Goal: Transaction & Acquisition: Purchase product/service

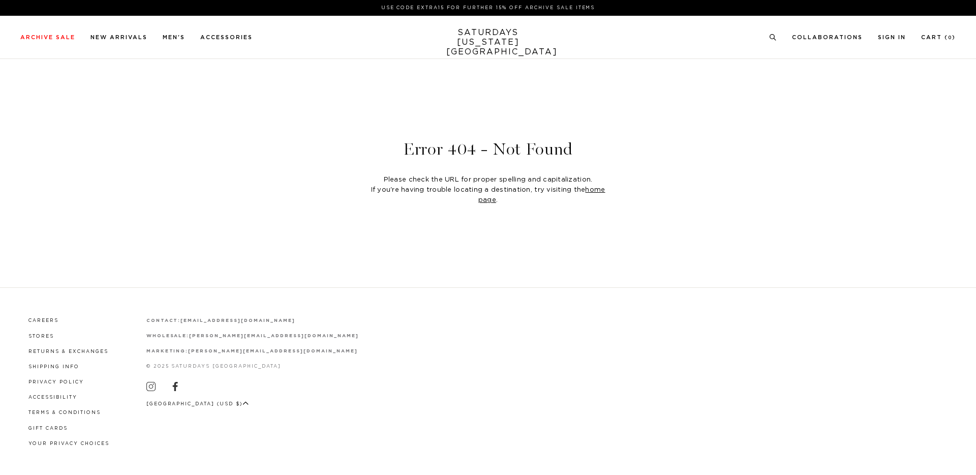
click at [467, 29] on link "SATURDAYS [US_STATE][GEOGRAPHIC_DATA]" at bounding box center [488, 42] width 84 height 29
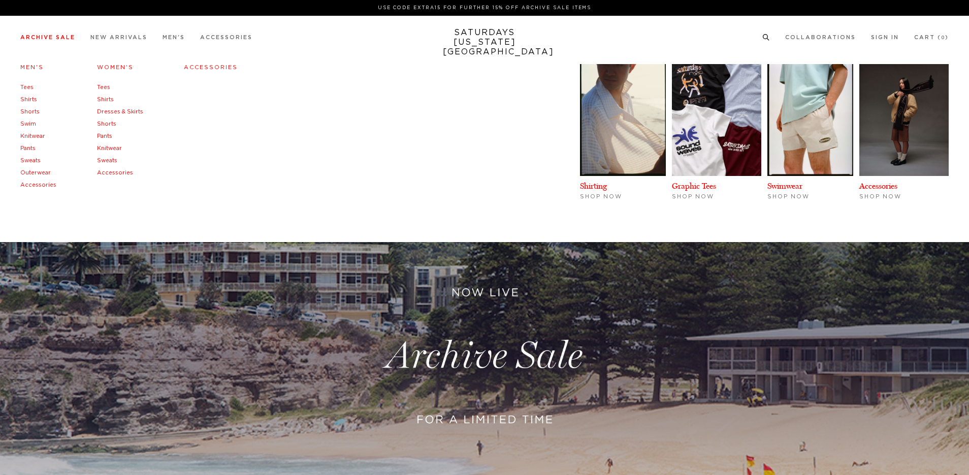
click at [57, 38] on link "Archive Sale" at bounding box center [47, 38] width 55 height 6
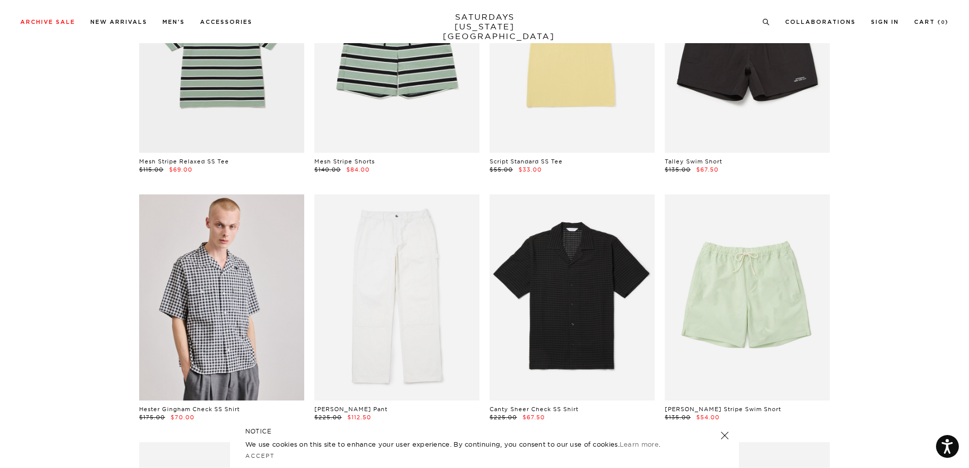
scroll to position [407, 0]
